Goal: Information Seeking & Learning: Learn about a topic

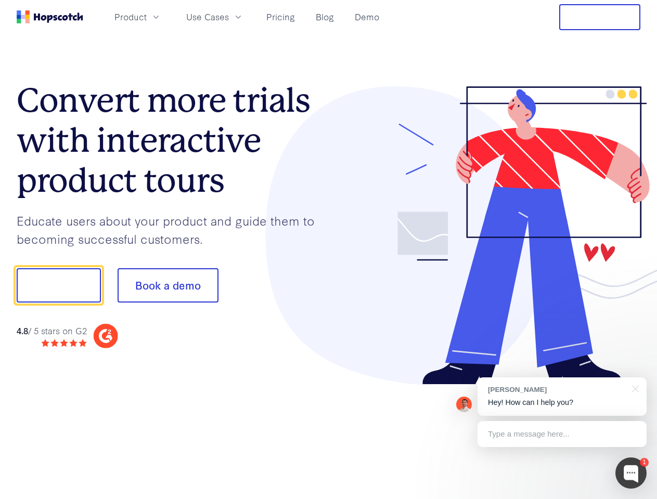
click at [329, 250] on div at bounding box center [485, 235] width 312 height 299
click at [147, 17] on span "Product" at bounding box center [130, 16] width 32 height 13
click at [229, 17] on span "Use Cases" at bounding box center [207, 16] width 43 height 13
click at [600, 17] on button "Free Trial" at bounding box center [599, 17] width 81 height 26
click at [58, 285] on button "Show me!" at bounding box center [59, 285] width 84 height 34
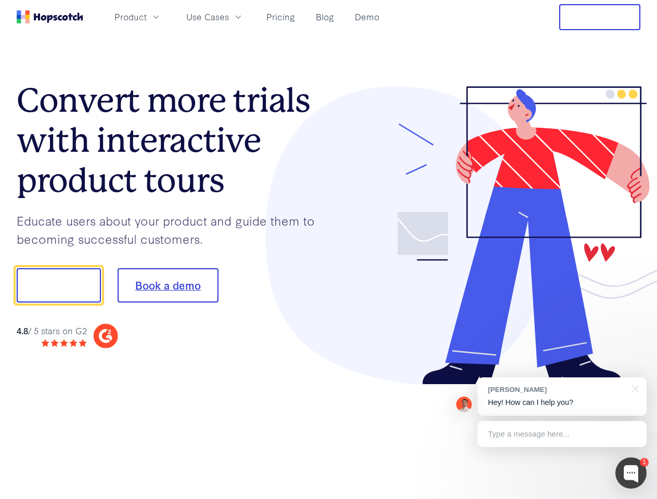
click at [167, 285] on button "Book a demo" at bounding box center [168, 285] width 101 height 34
click at [631, 473] on div at bounding box center [630, 473] width 31 height 31
click at [562, 397] on div "[PERSON_NAME] Hey! How can I help you?" at bounding box center [561, 397] width 169 height 38
click at [633, 388] on div at bounding box center [548, 284] width 195 height 347
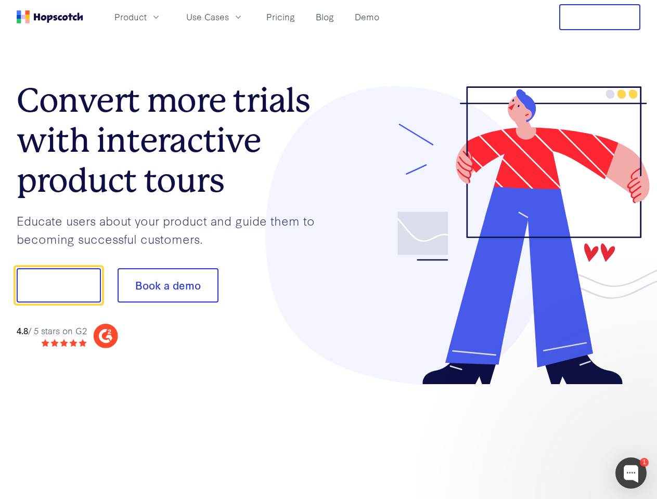
click at [562, 434] on div at bounding box center [548, 353] width 195 height 207
